Goal: Transaction & Acquisition: Book appointment/travel/reservation

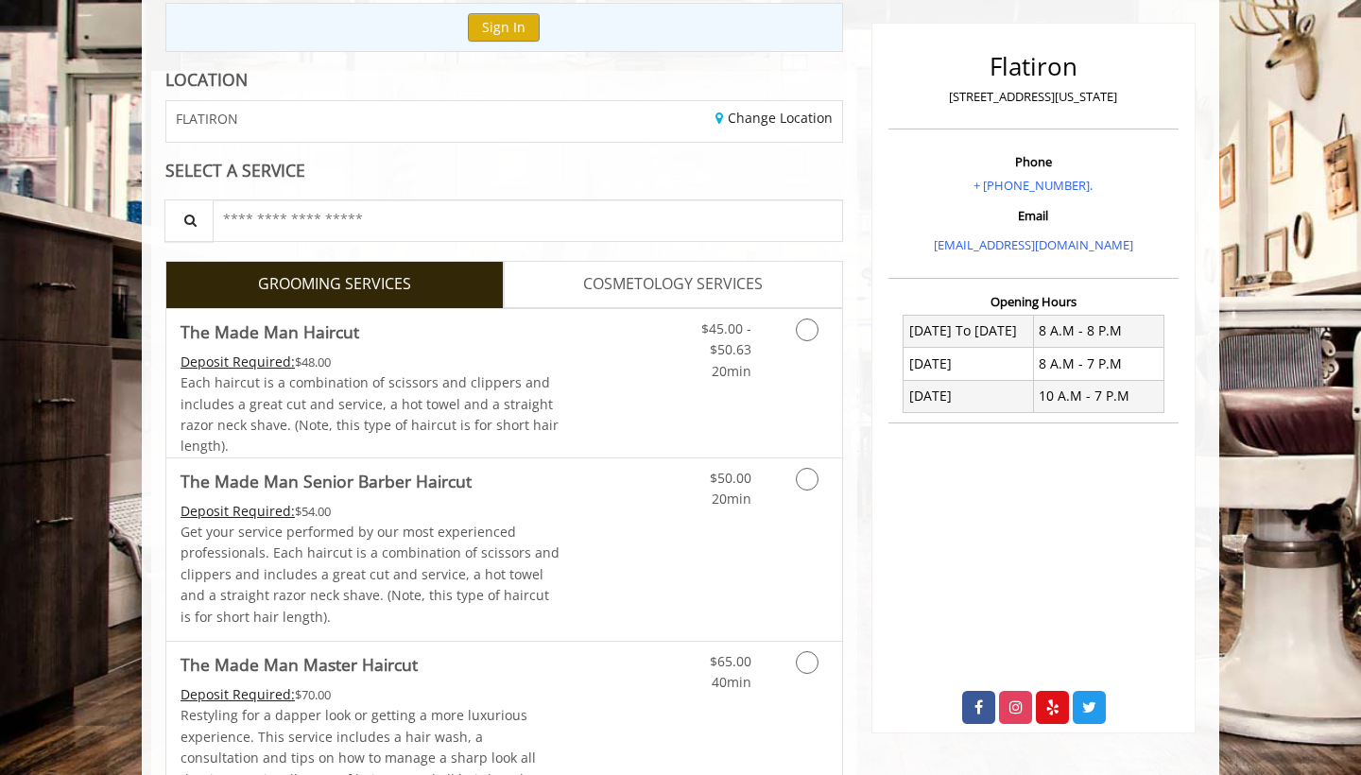
scroll to position [420, 0]
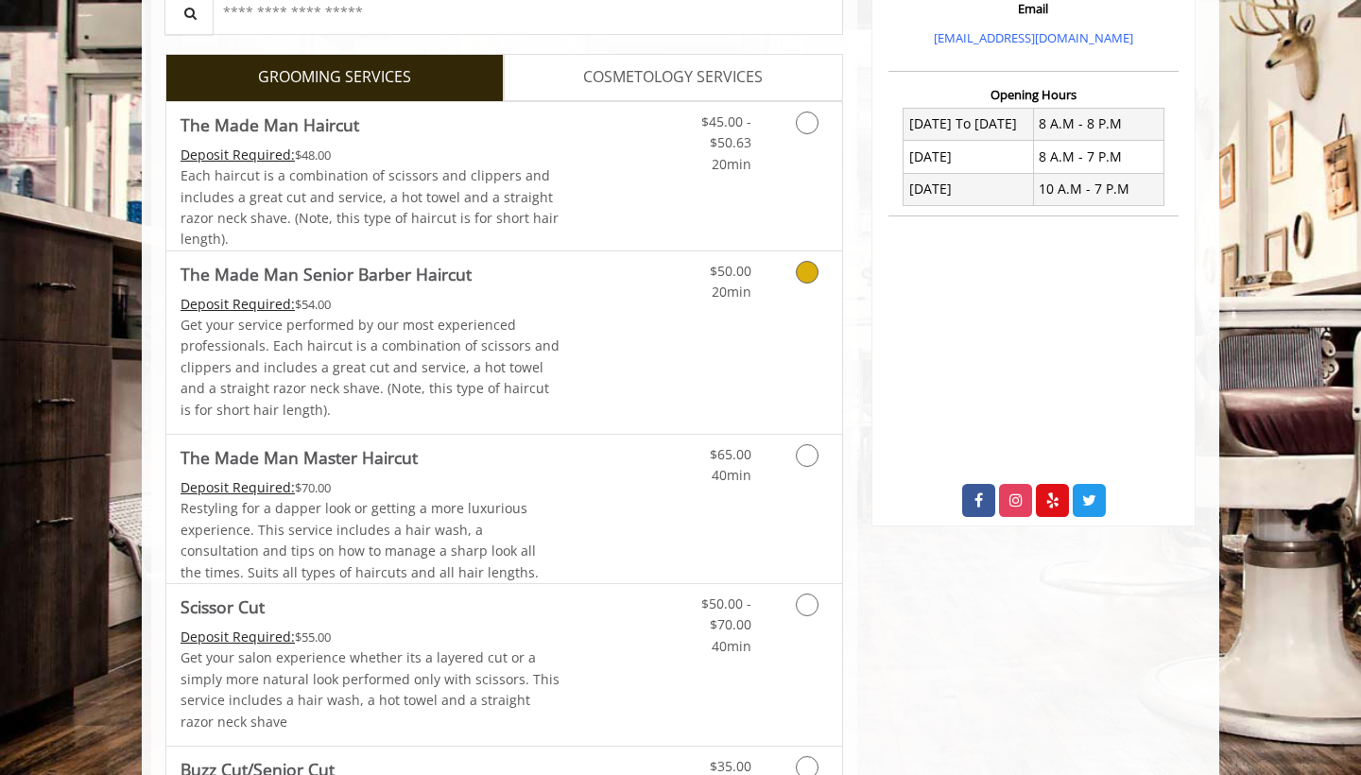
click at [633, 344] on link "Discounted Price" at bounding box center [617, 342] width 113 height 182
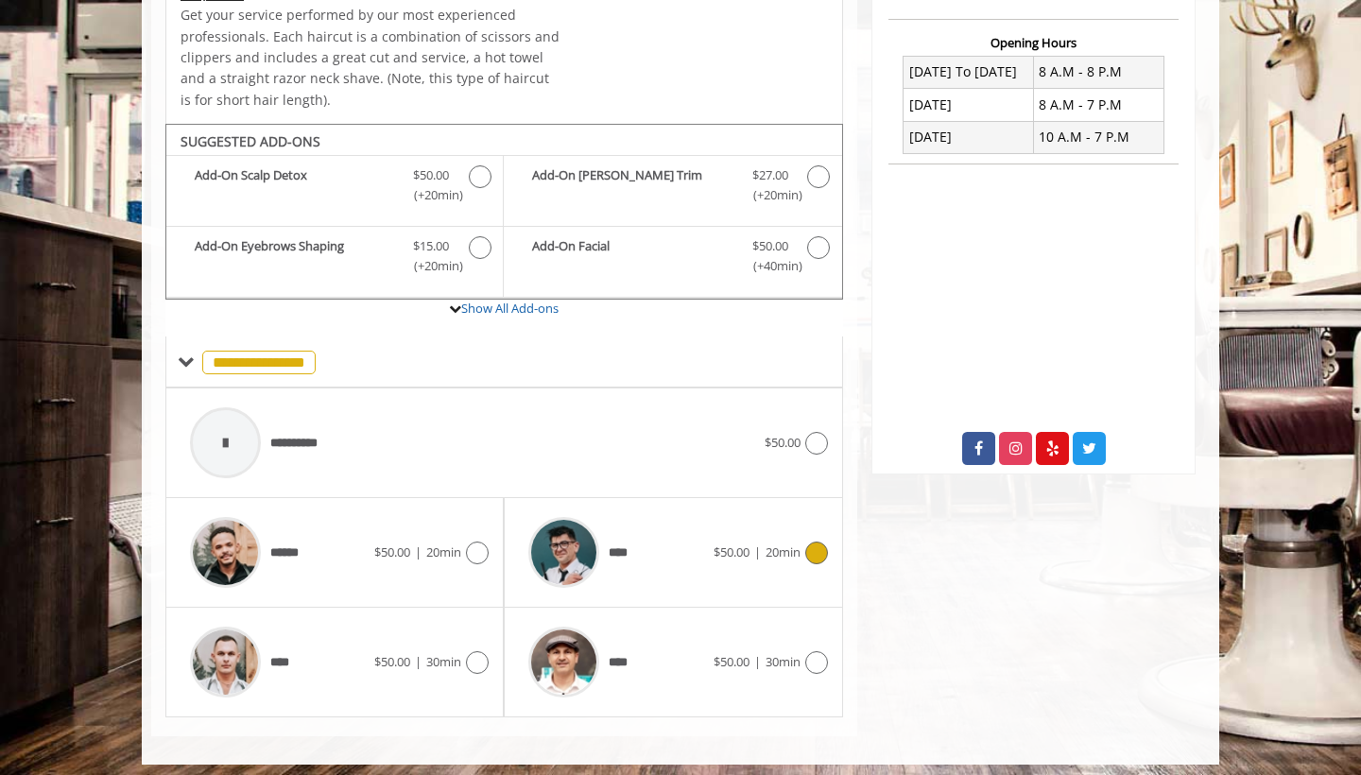
scroll to position [472, 1]
click at [683, 542] on div "****" at bounding box center [616, 553] width 194 height 90
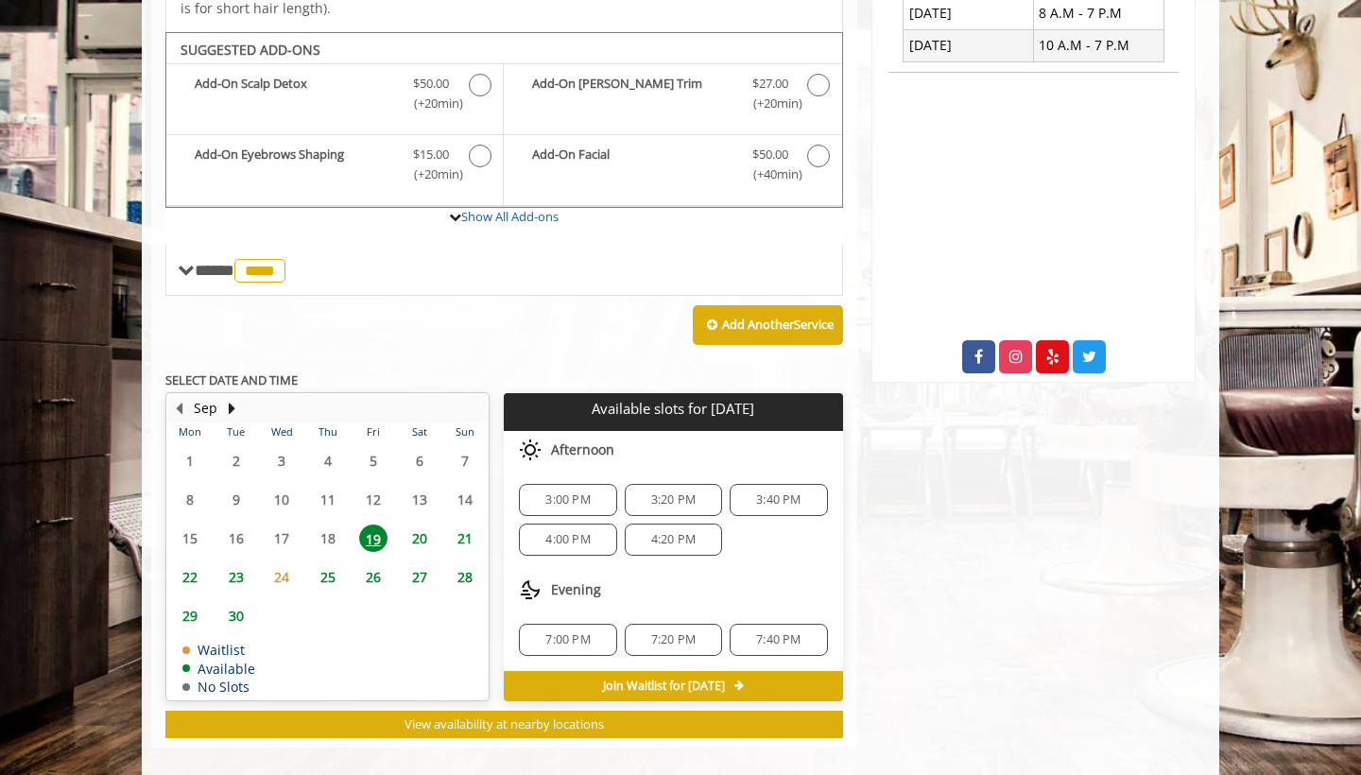
scroll to position [573, 0]
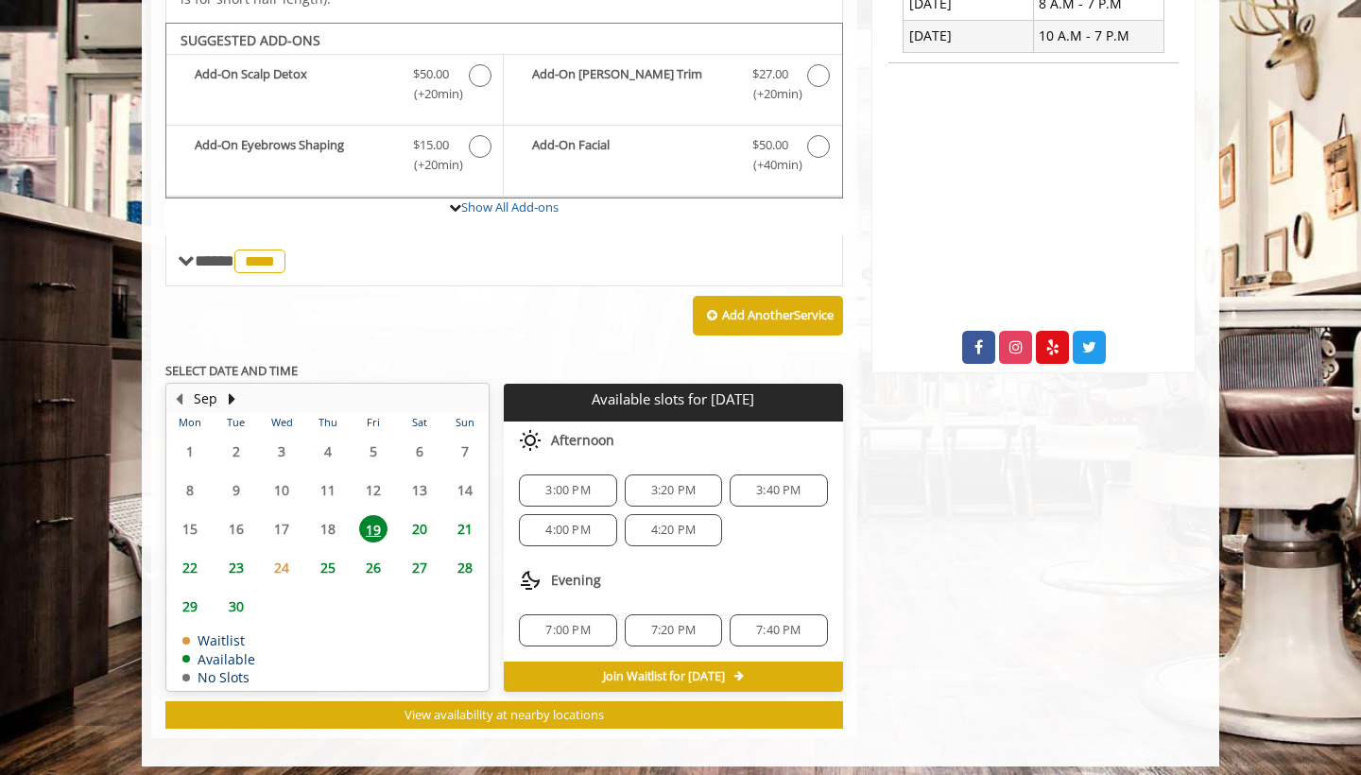
click at [790, 488] on span "3:40 PM" at bounding box center [778, 490] width 44 height 15
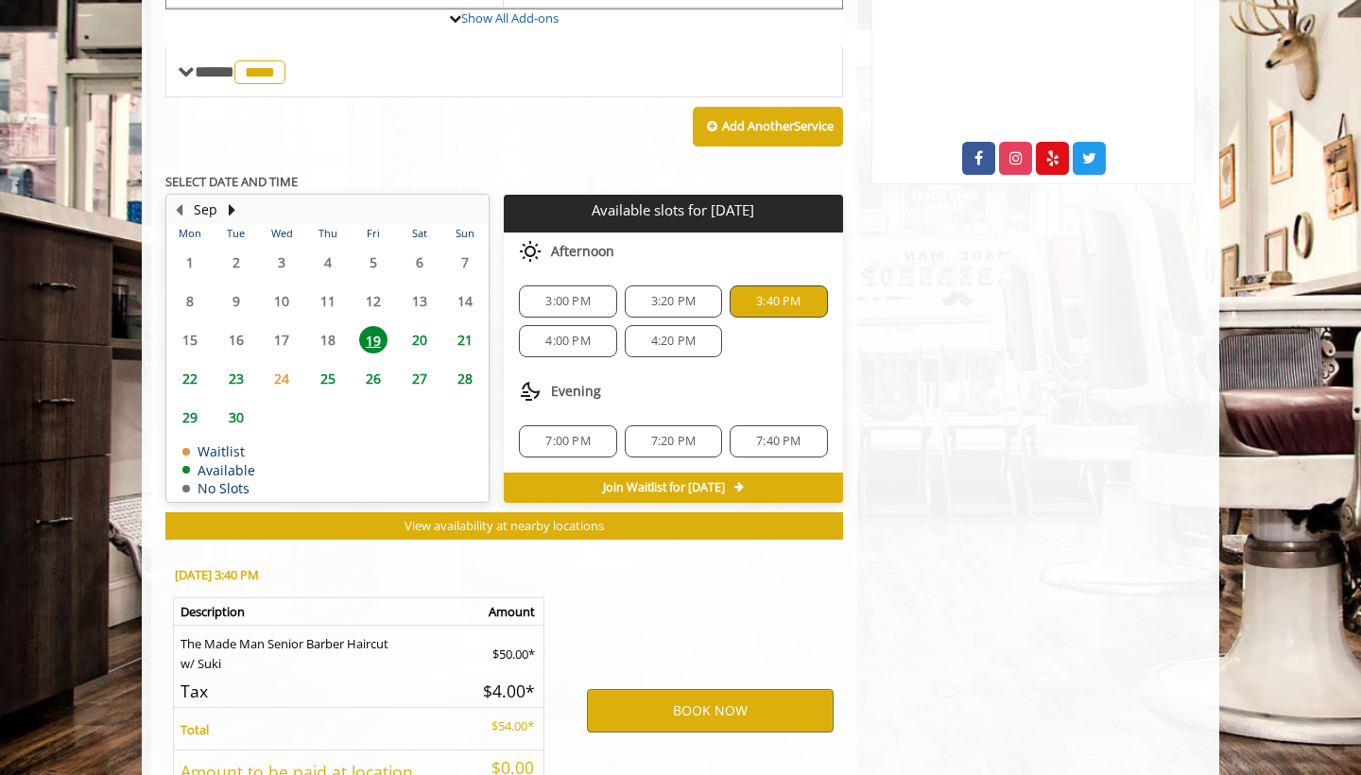
scroll to position [910, 0]
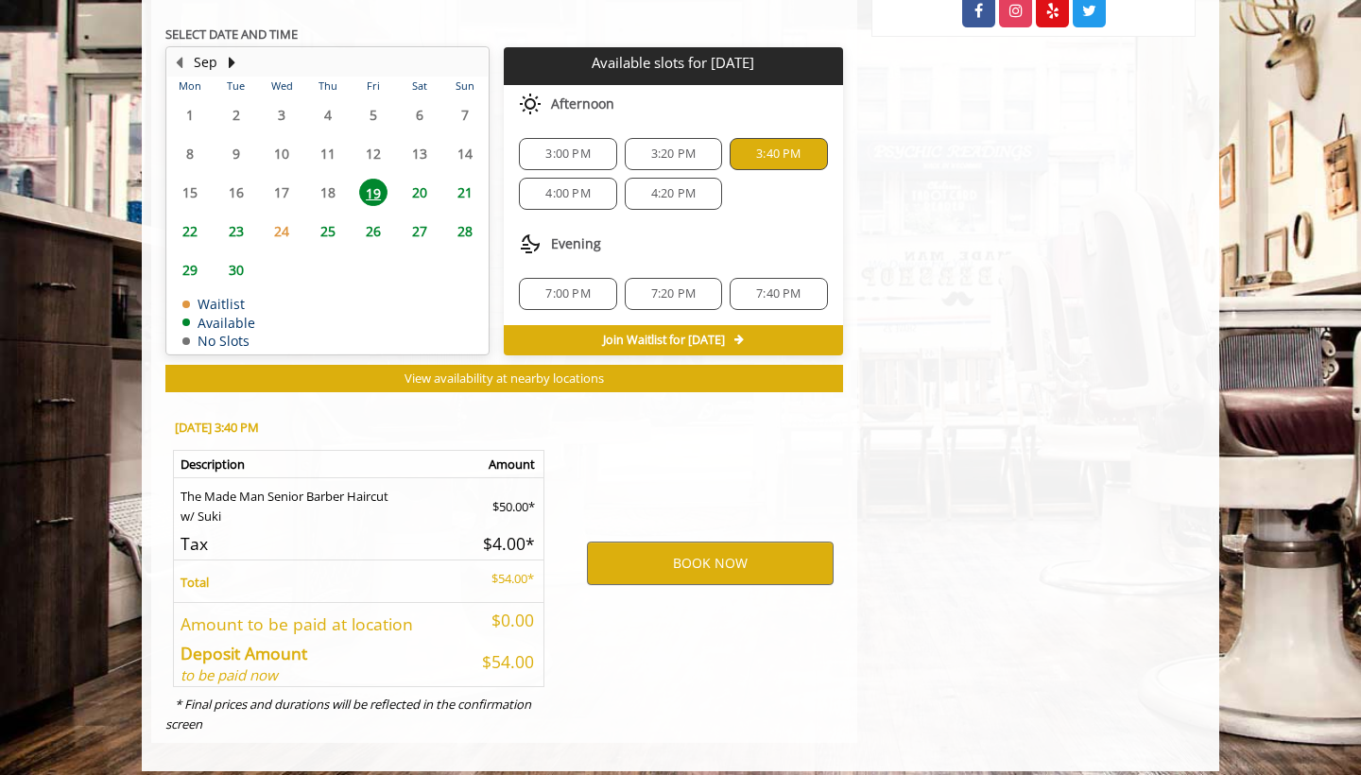
click at [711, 582] on div "BOOK NOW" at bounding box center [710, 563] width 294 height 322
click at [734, 551] on button "BOOK NOW" at bounding box center [710, 563] width 247 height 43
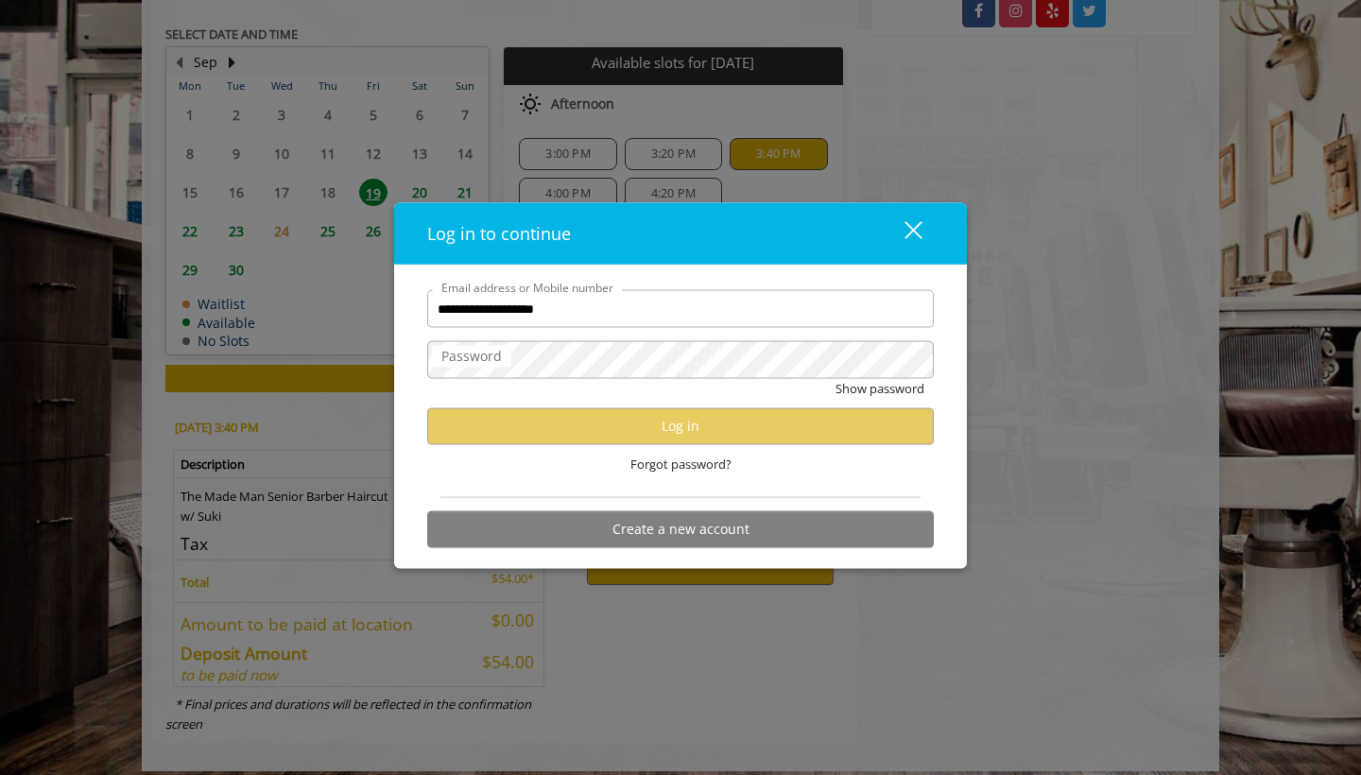
type input "**********"
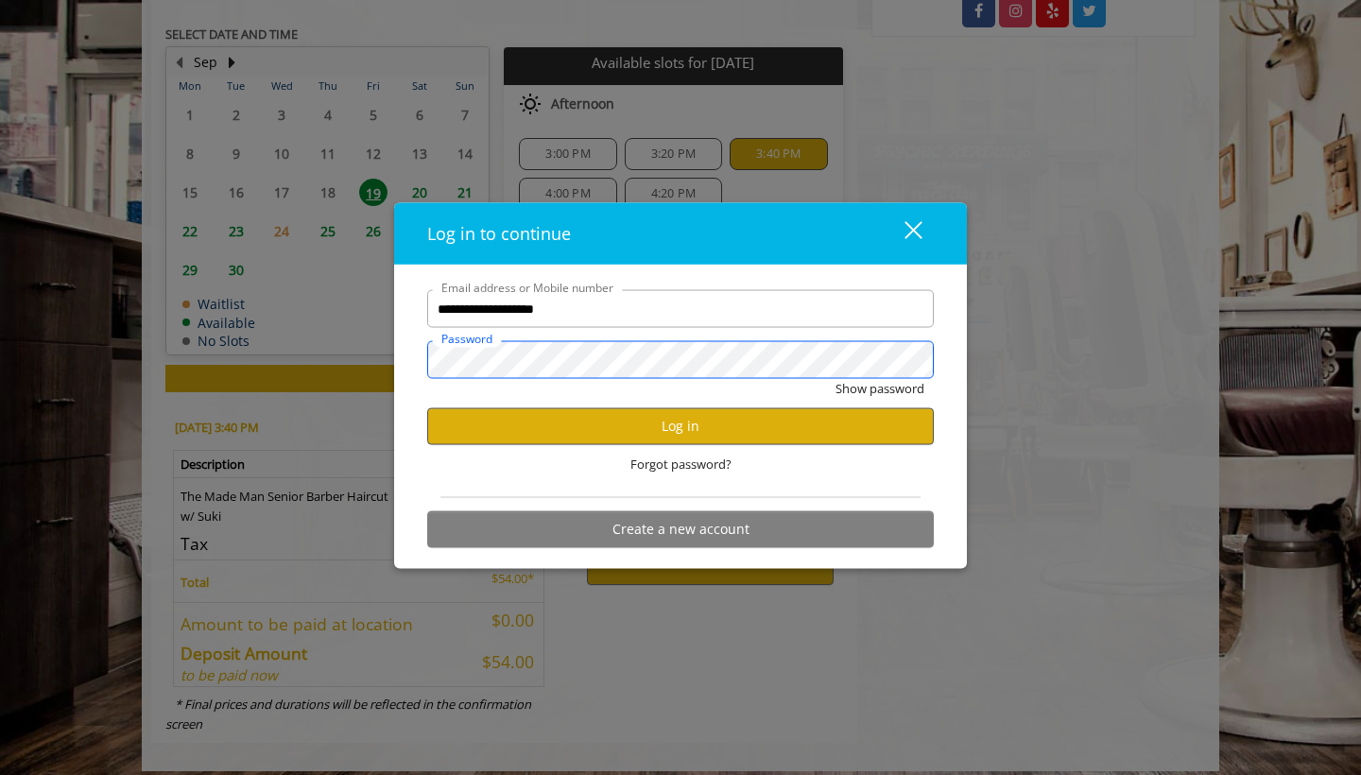
click at [879, 389] on button "Show password" at bounding box center [880, 389] width 89 height 20
click at [704, 401] on div "Hide password" at bounding box center [680, 393] width 507 height 29
click at [702, 420] on button "Log in" at bounding box center [680, 425] width 507 height 37
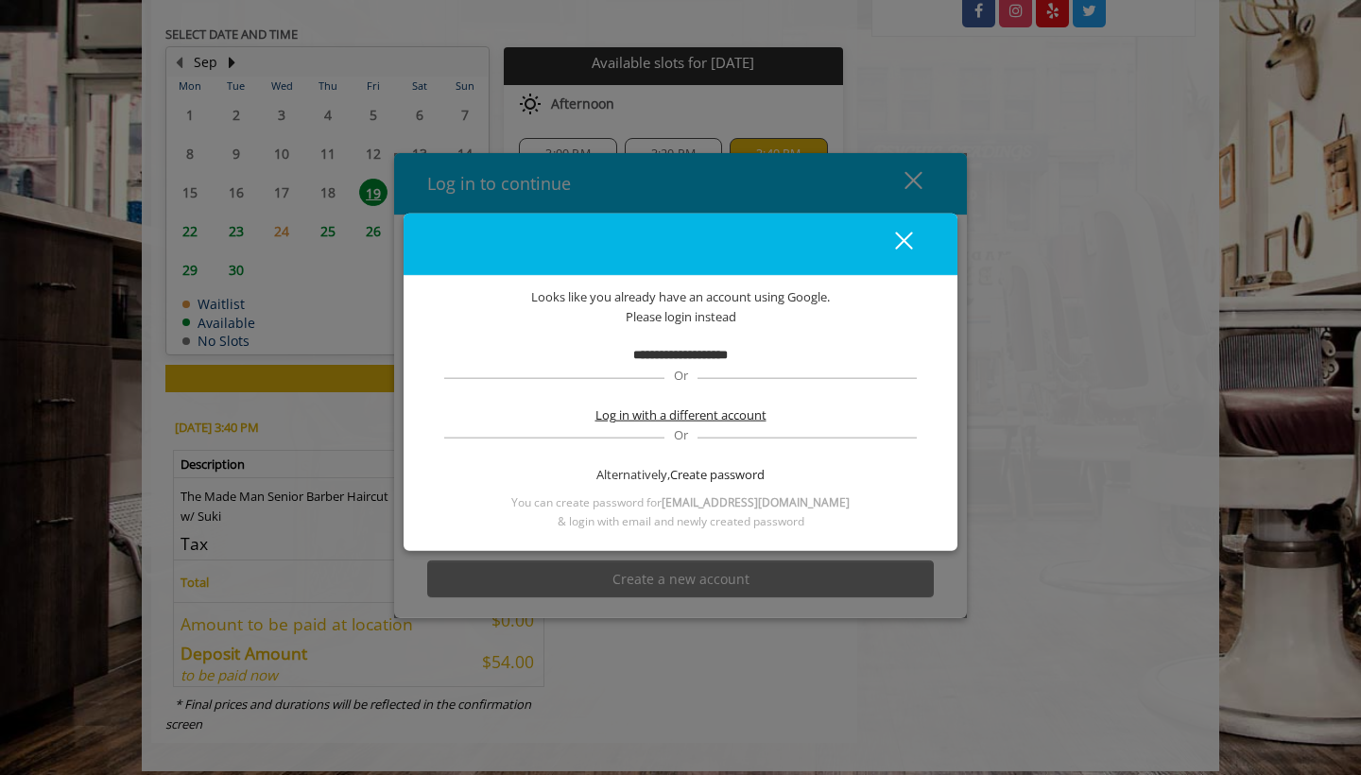
click at [682, 411] on span "Log in with a different account" at bounding box center [681, 415] width 171 height 20
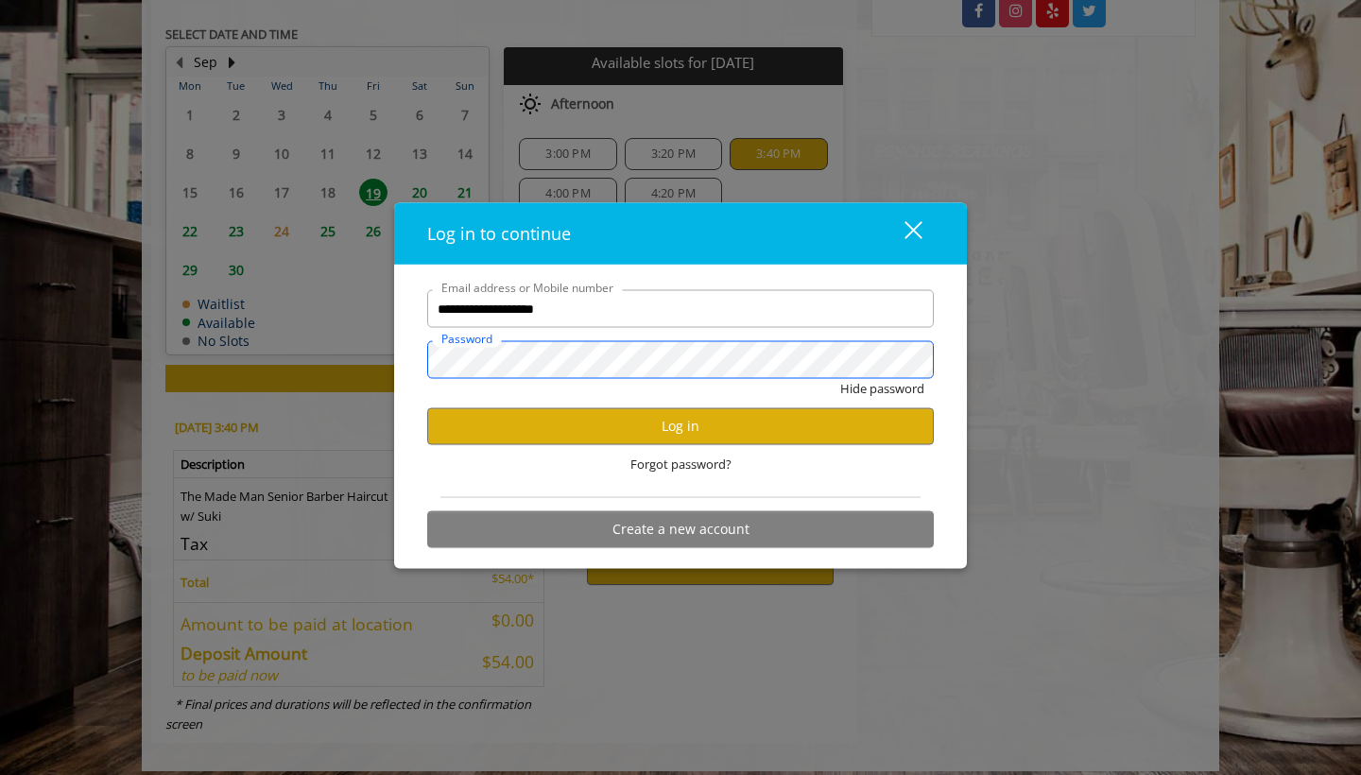
click at [881, 389] on button "Hide password" at bounding box center [882, 389] width 84 height 20
click at [658, 424] on button "Log in" at bounding box center [680, 425] width 507 height 37
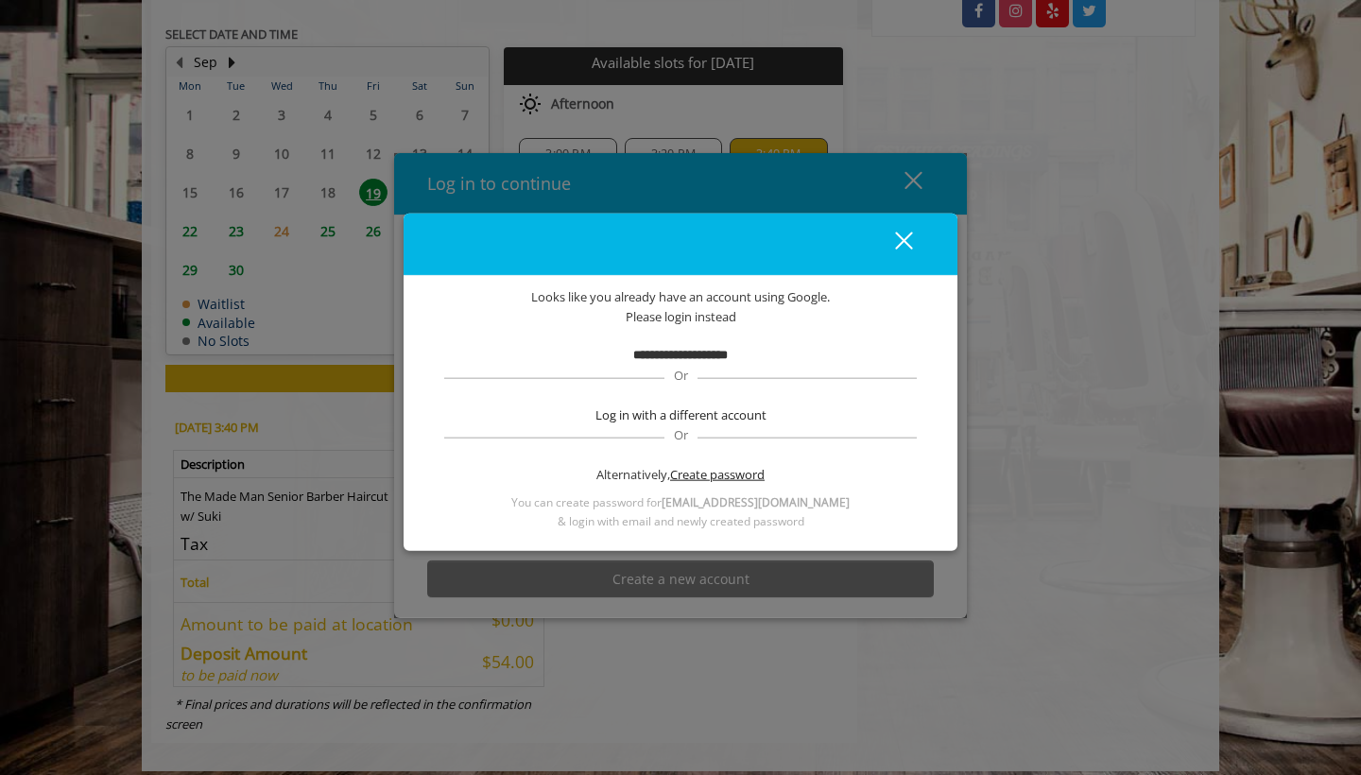
click at [716, 476] on span "Create password" at bounding box center [717, 474] width 95 height 20
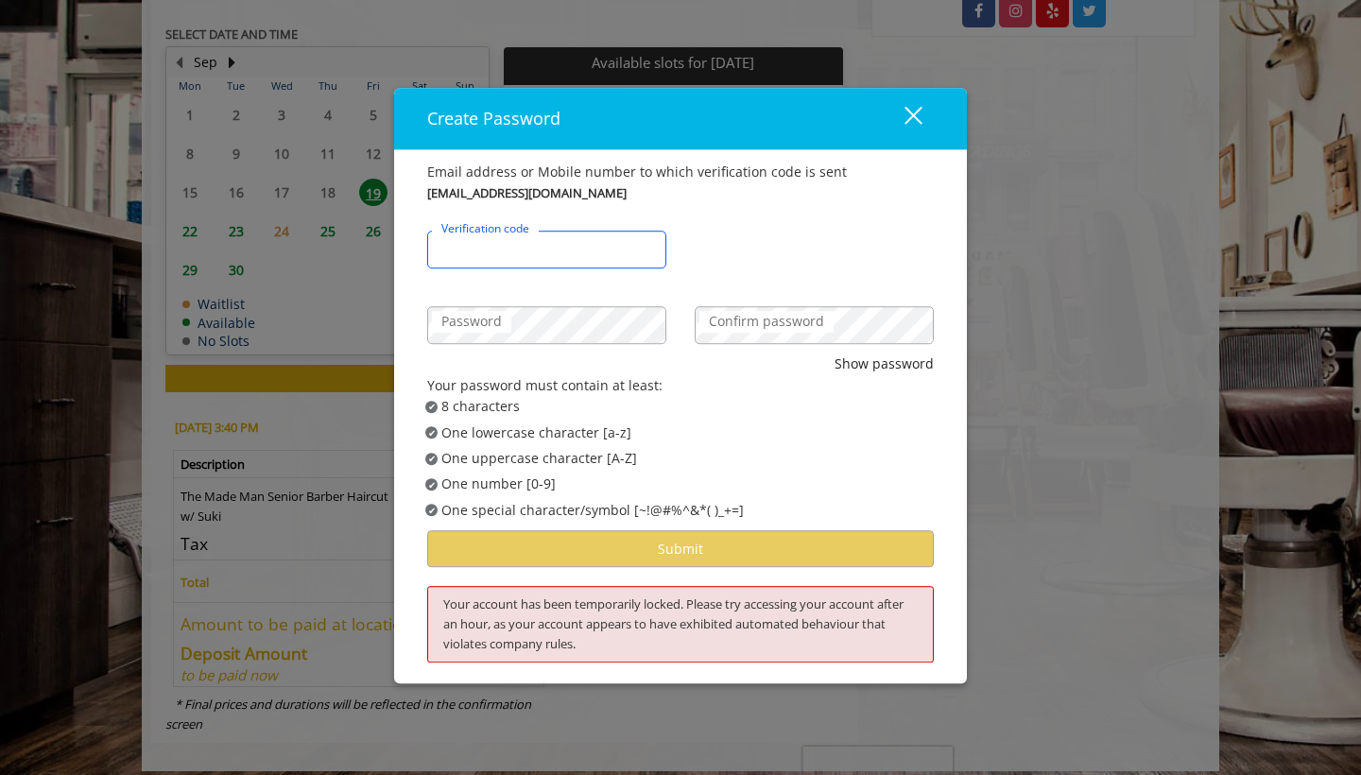
click at [565, 259] on input "Verification code" at bounding box center [546, 251] width 239 height 38
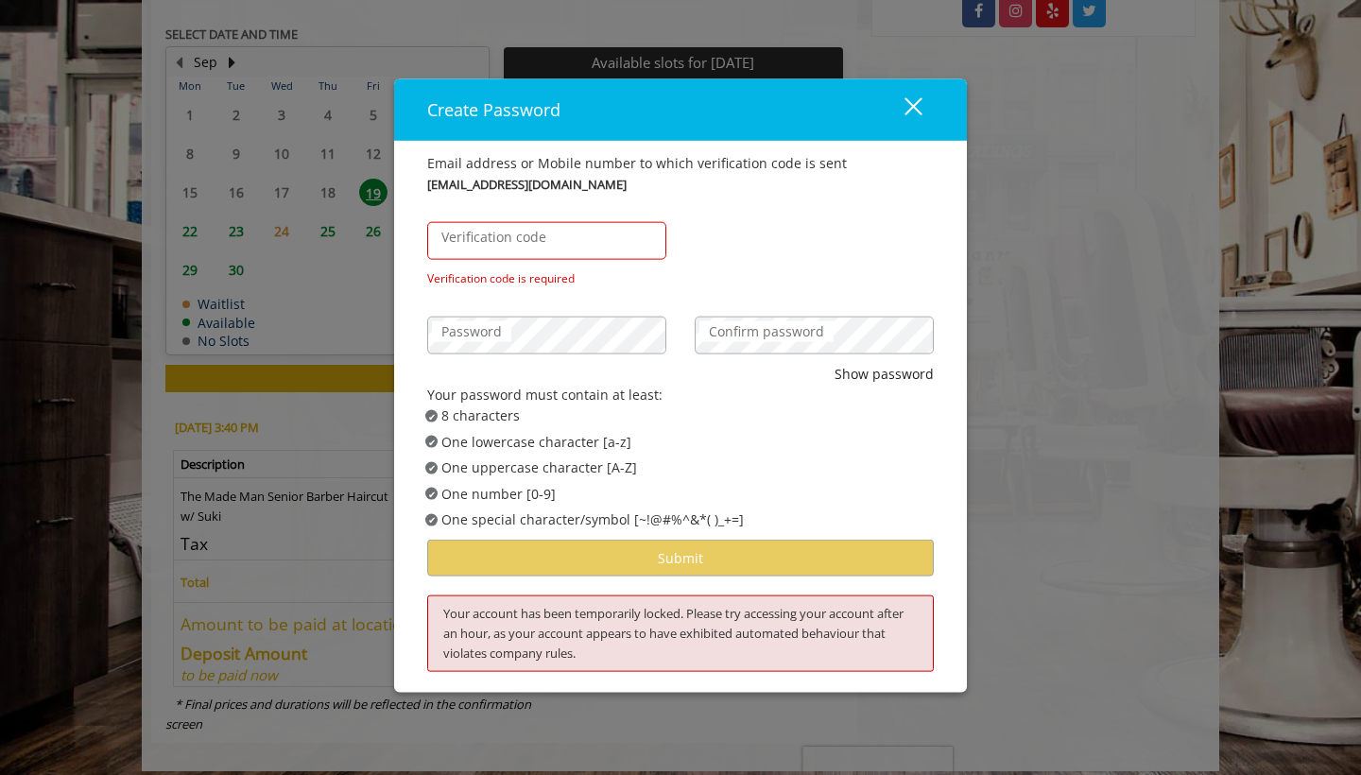
click at [1079, 292] on div "Create Password close Email address or Mobile number to which verification code…" at bounding box center [680, 387] width 1361 height 775
click at [909, 114] on div "close dialog" at bounding box center [914, 106] width 18 height 18
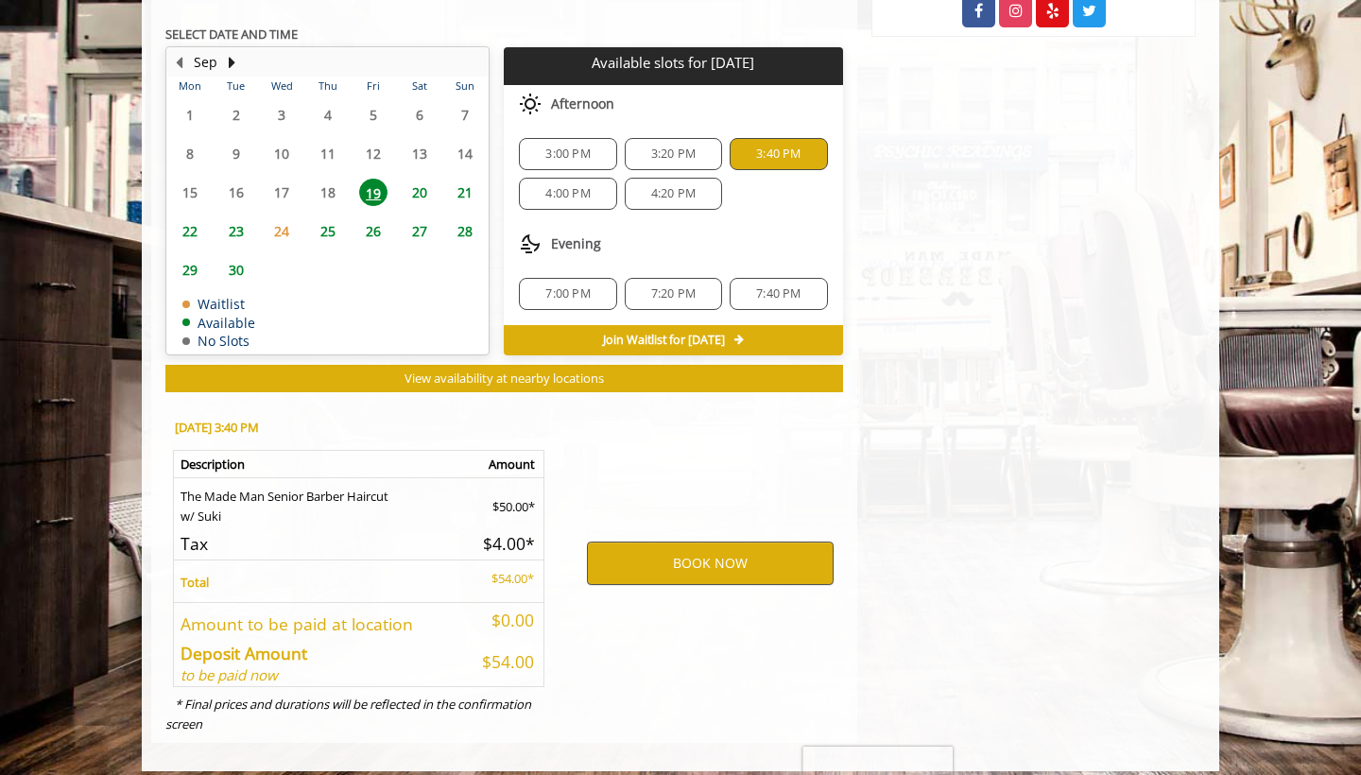
click at [721, 554] on button "BOOK NOW" at bounding box center [710, 563] width 247 height 43
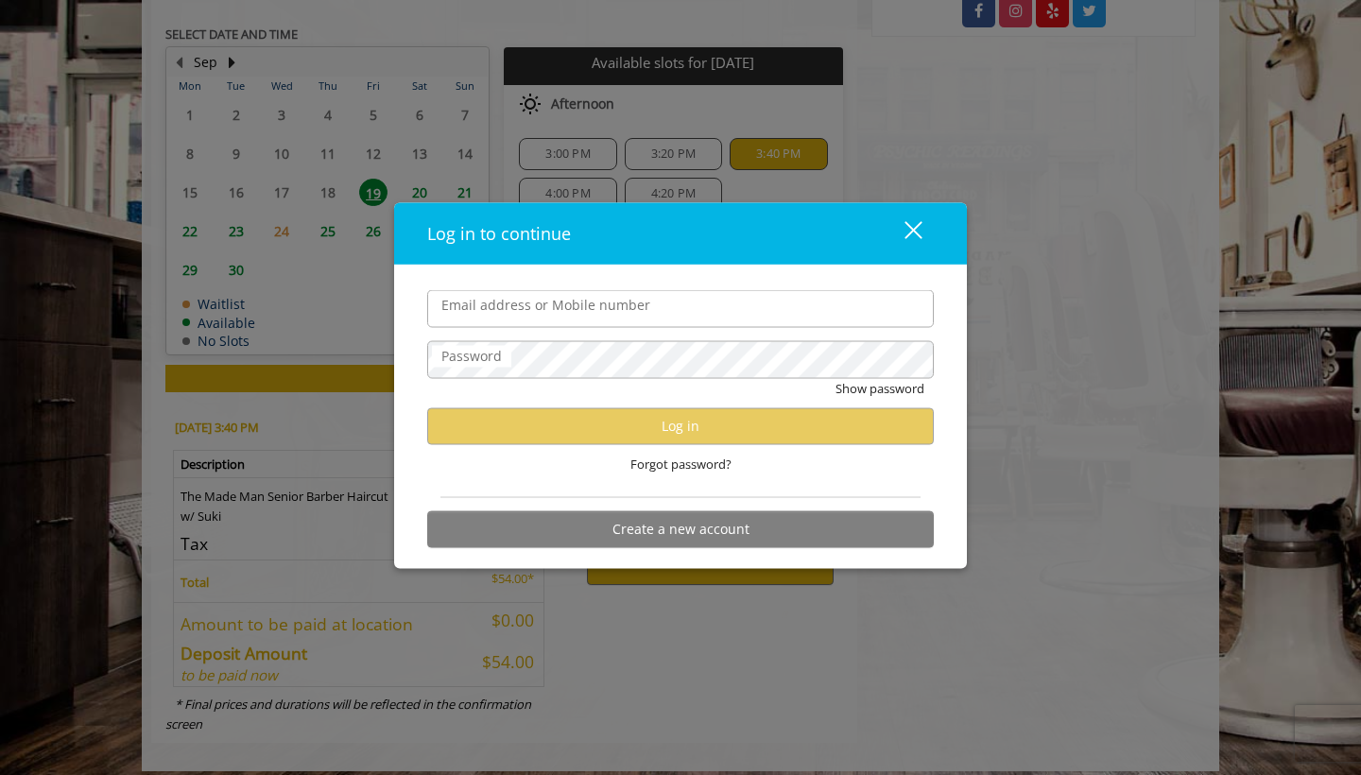
click at [696, 532] on button "Create a new account" at bounding box center [680, 529] width 507 height 37
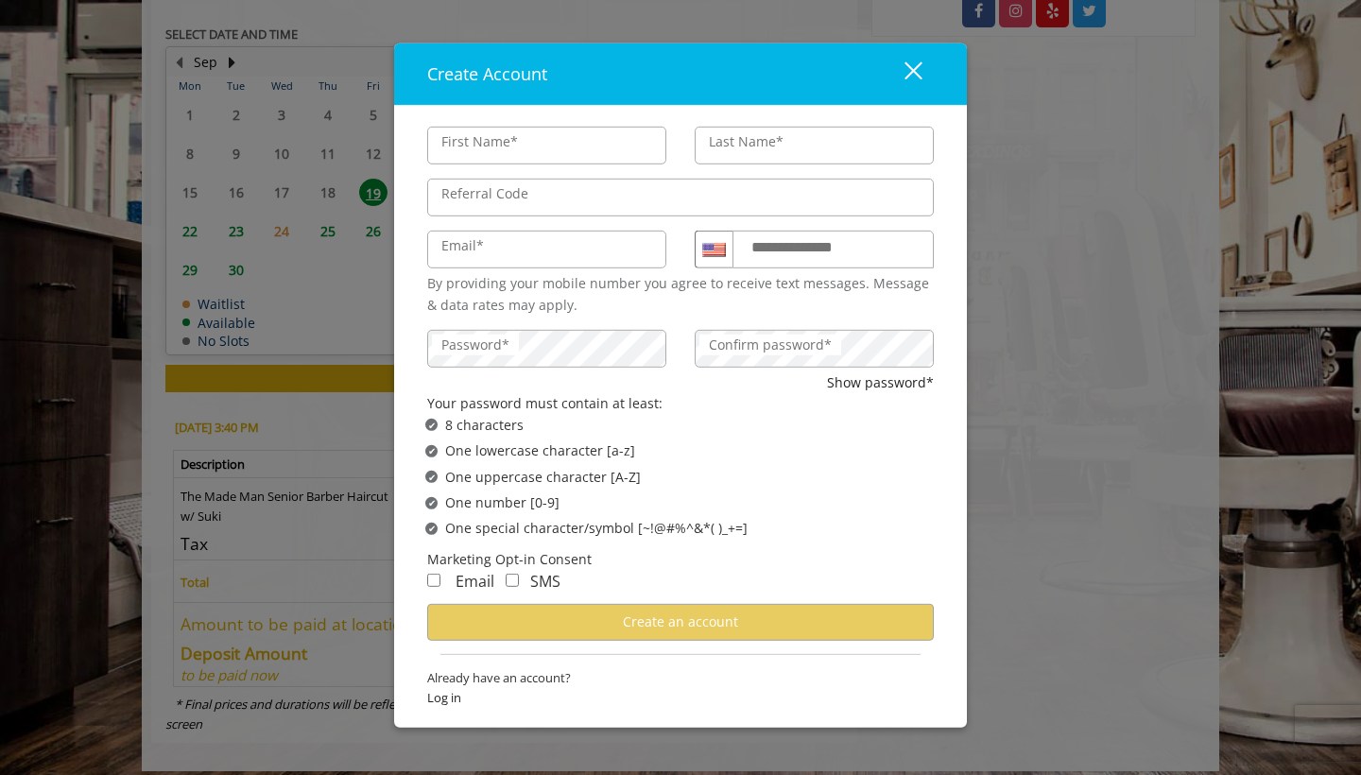
type input "******"
type input "****"
type input "**********"
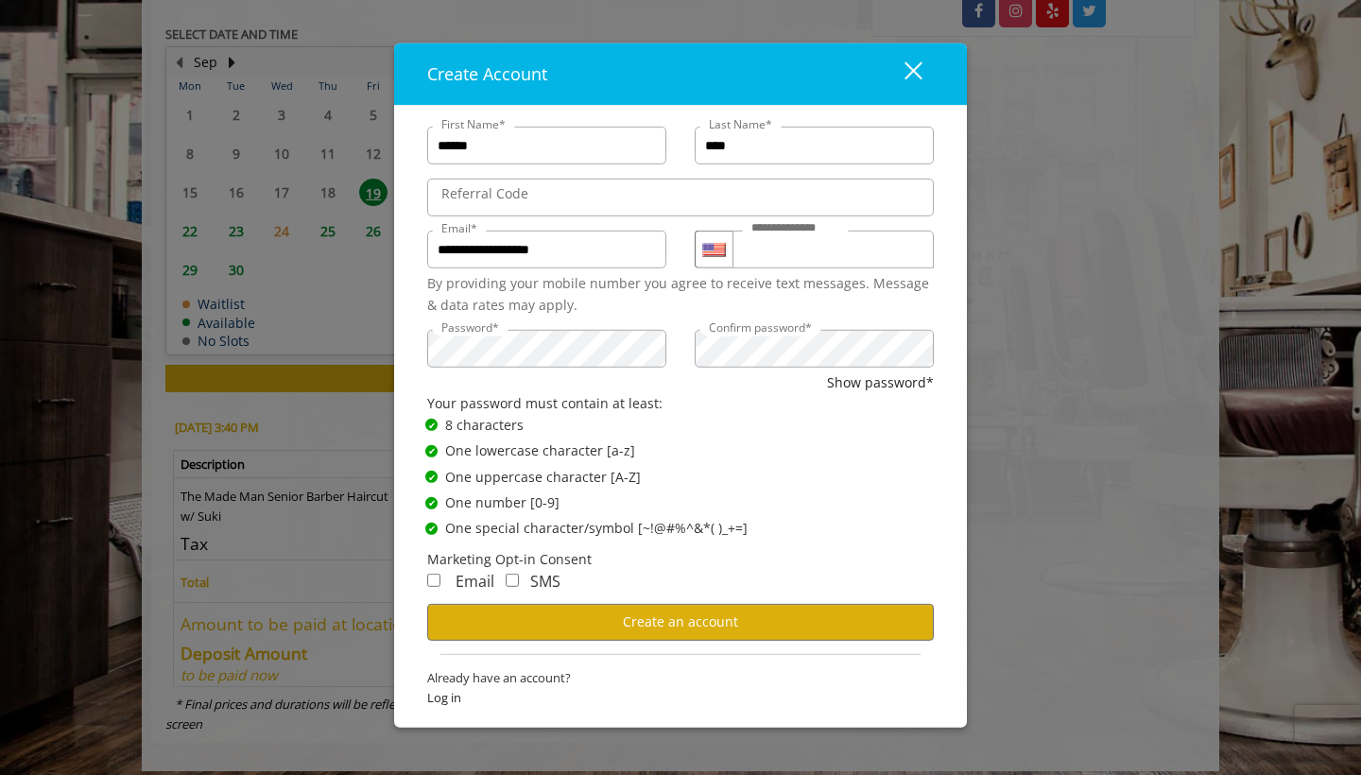
click at [569, 580] on div "Email SMS" at bounding box center [680, 587] width 507 height 34
click at [523, 579] on div "SMS" at bounding box center [527, 582] width 66 height 25
click at [505, 579] on div "SMS" at bounding box center [527, 582] width 66 height 25
click at [503, 607] on button "Create an account" at bounding box center [680, 621] width 507 height 37
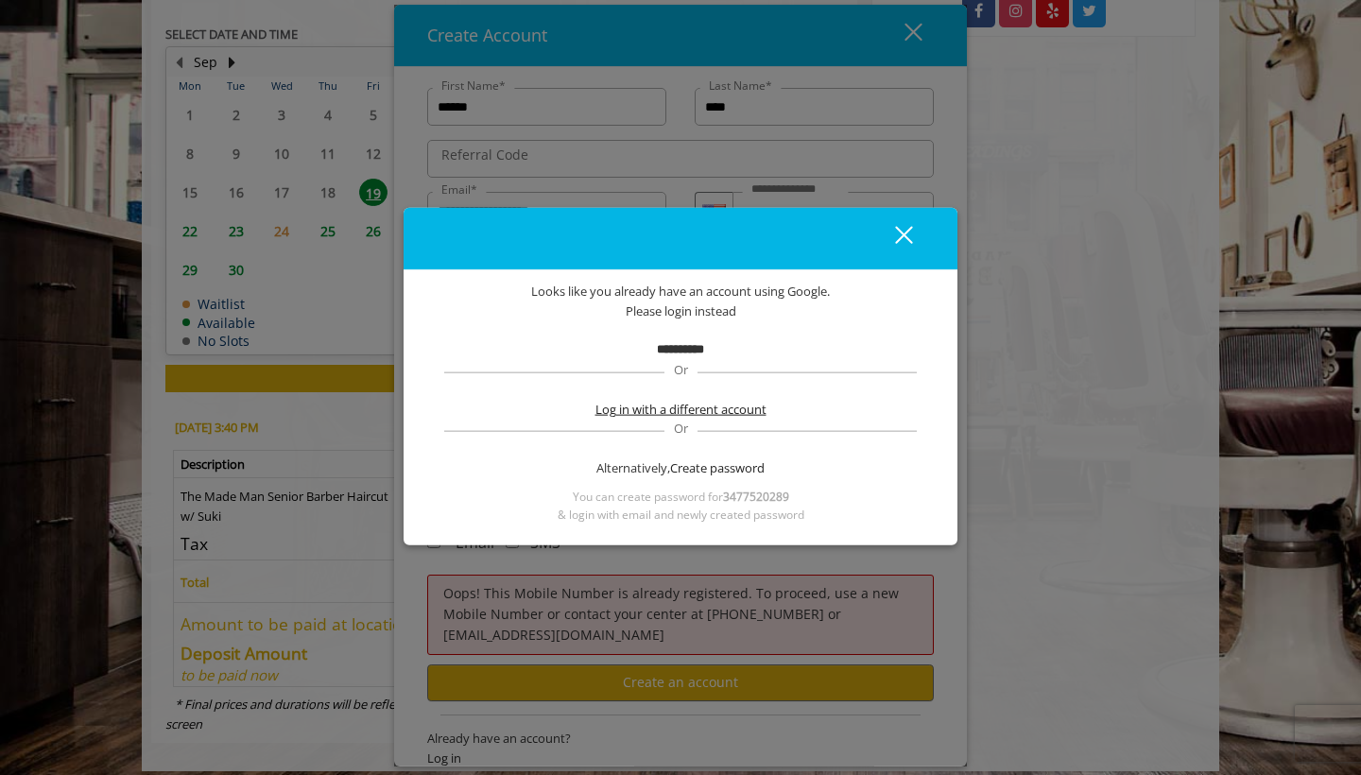
click at [709, 408] on span "Log in with a different account" at bounding box center [681, 409] width 171 height 20
